Goal: Information Seeking & Learning: Compare options

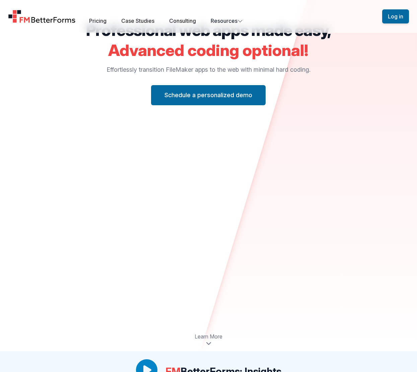
scroll to position [201, 0]
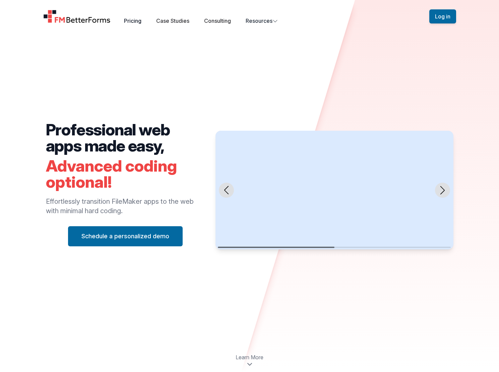
click at [137, 21] on link "Pricing" at bounding box center [132, 20] width 17 height 7
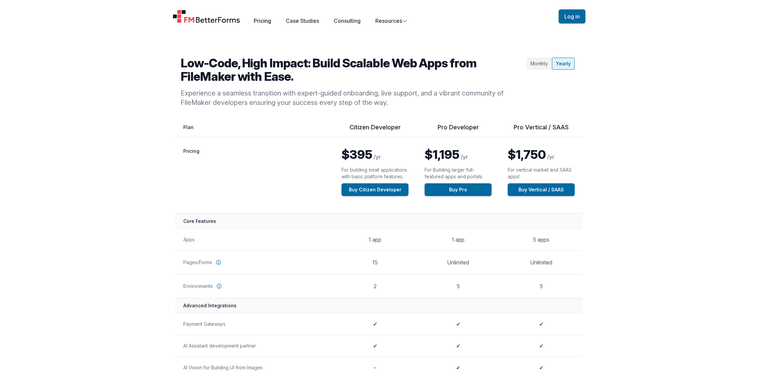
click at [263, 22] on link "Pricing" at bounding box center [262, 20] width 17 height 7
click at [307, 21] on link "Case Studies" at bounding box center [302, 20] width 33 height 7
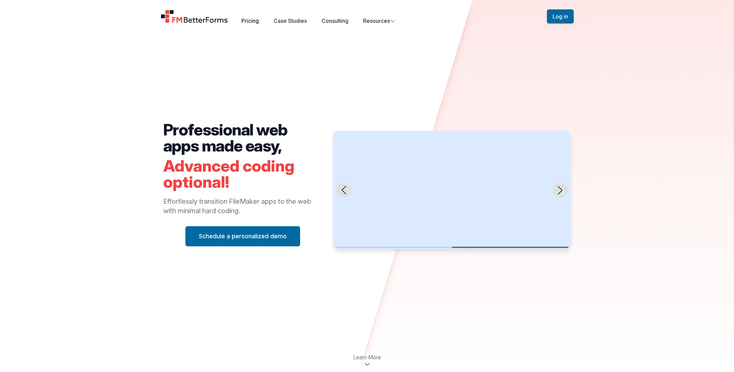
click at [252, 19] on link "Pricing" at bounding box center [249, 20] width 17 height 7
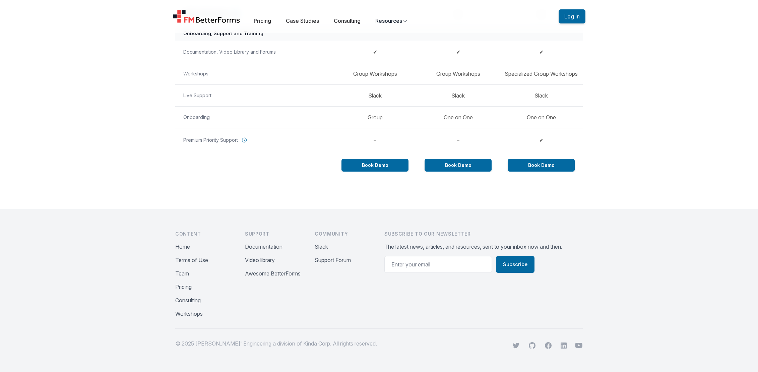
scroll to position [570, 0]
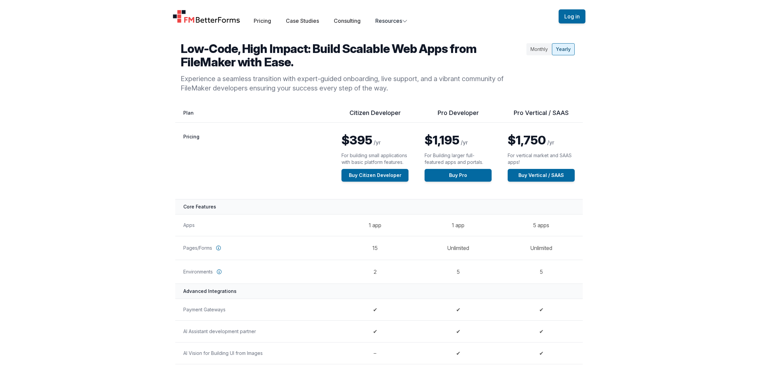
scroll to position [0, 0]
